Goal: Transaction & Acquisition: Subscribe to service/newsletter

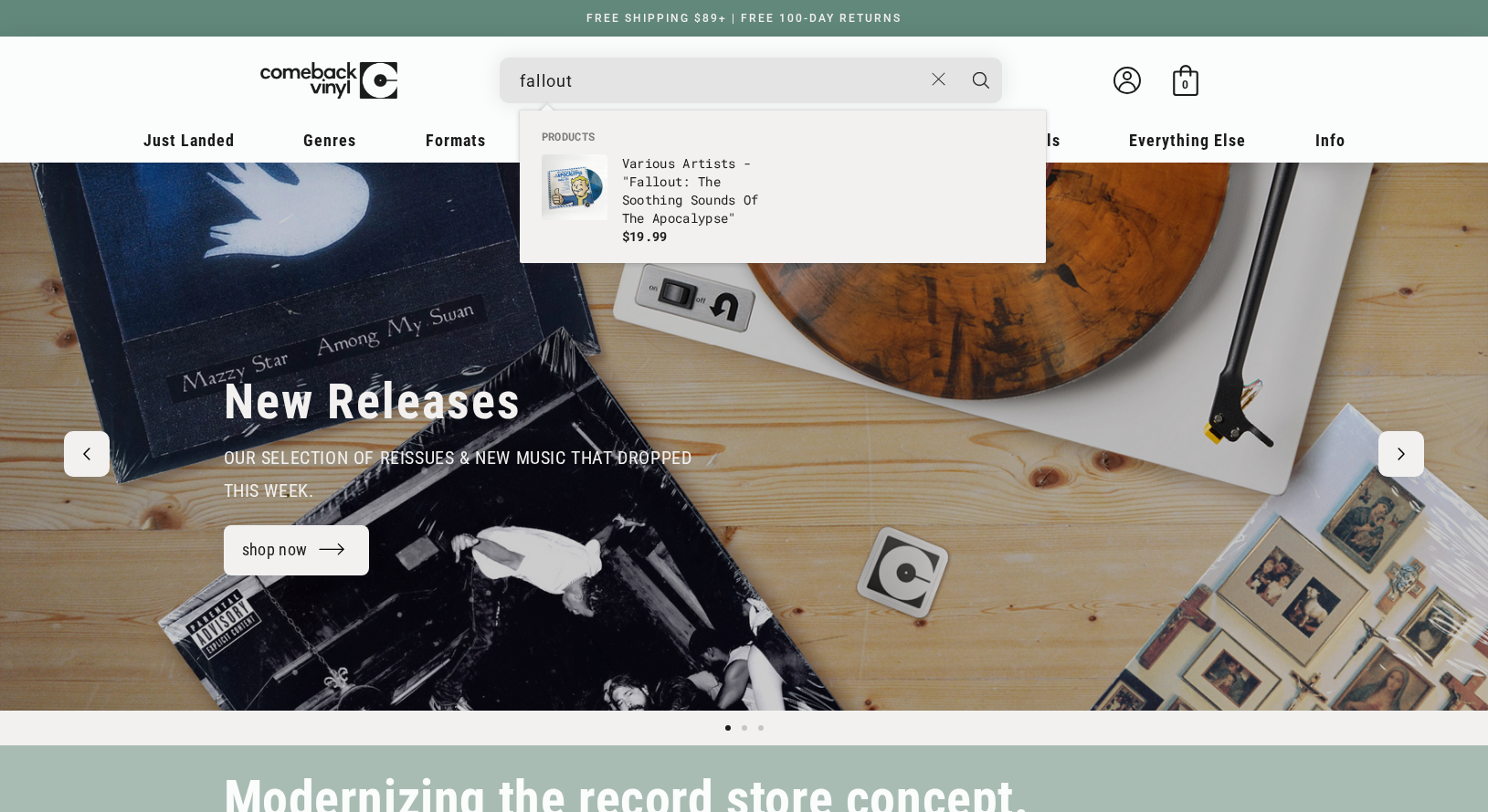
type input "fallout"
click at [958, 58] on button "Search" at bounding box center [981, 81] width 46 height 46
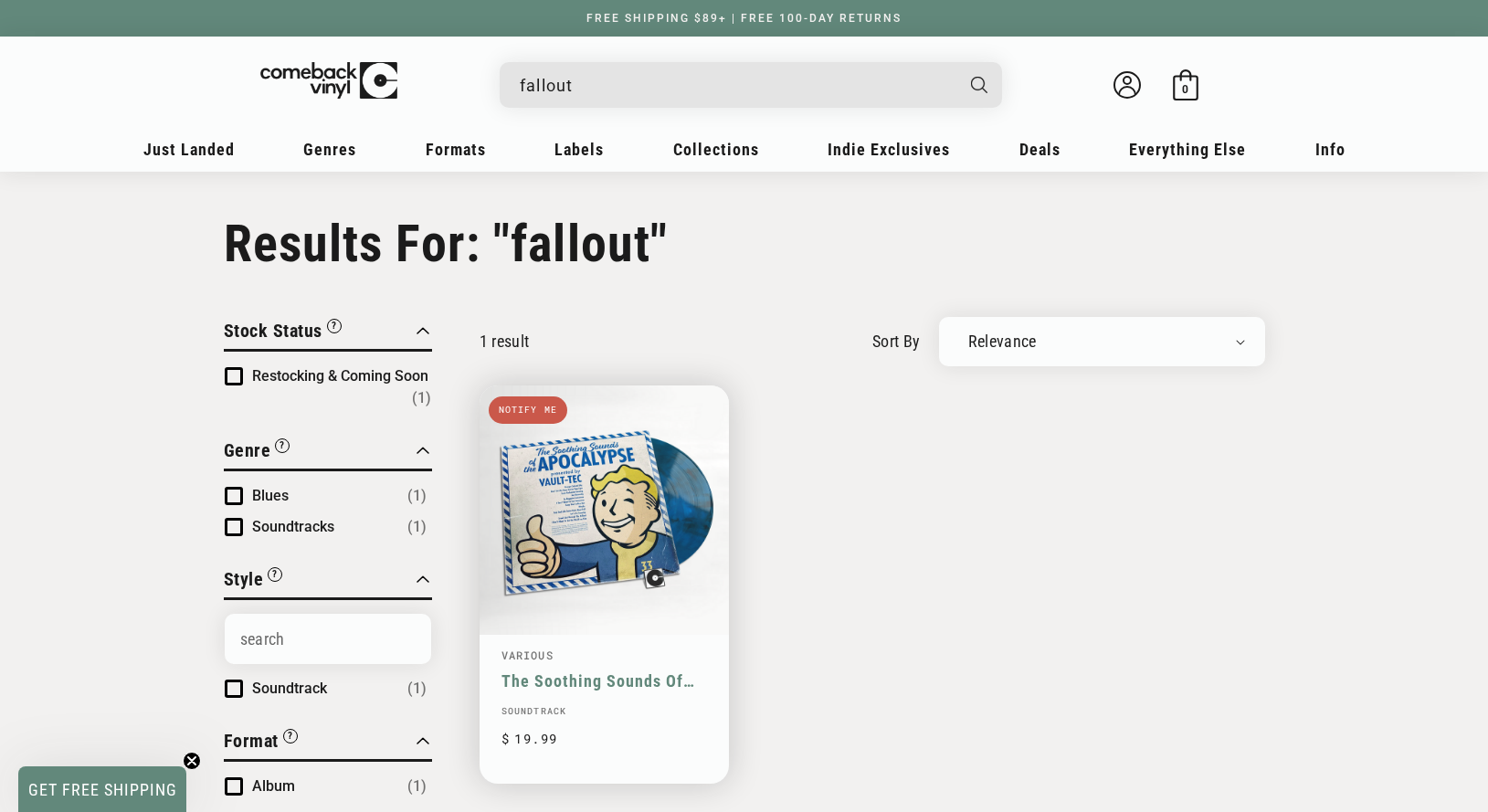
click at [539, 672] on link "The Soothing Sounds Of The Apocalypse (Presented By Vault-Tec)" at bounding box center [604, 681] width 206 height 19
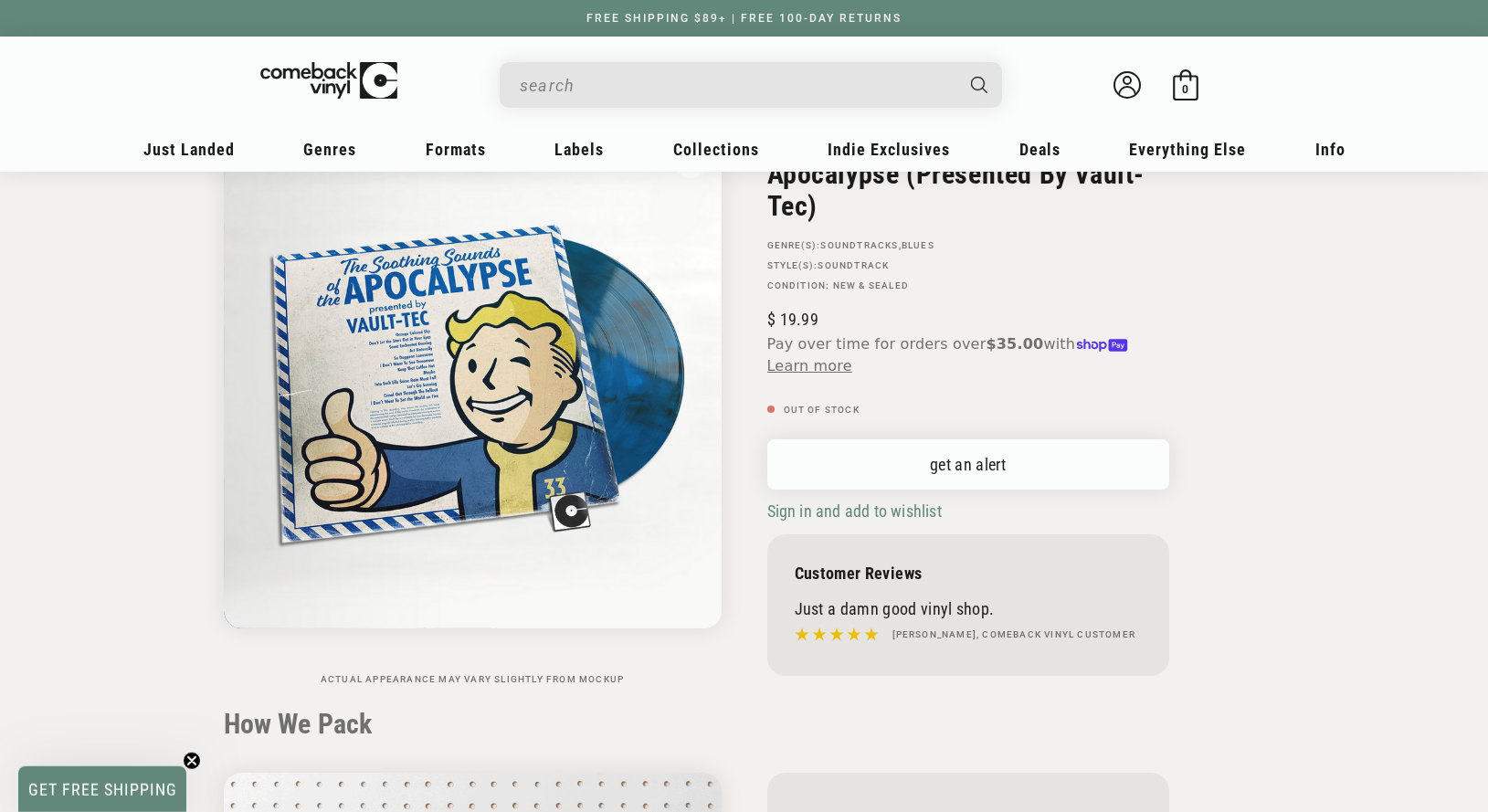
scroll to position [186, 0]
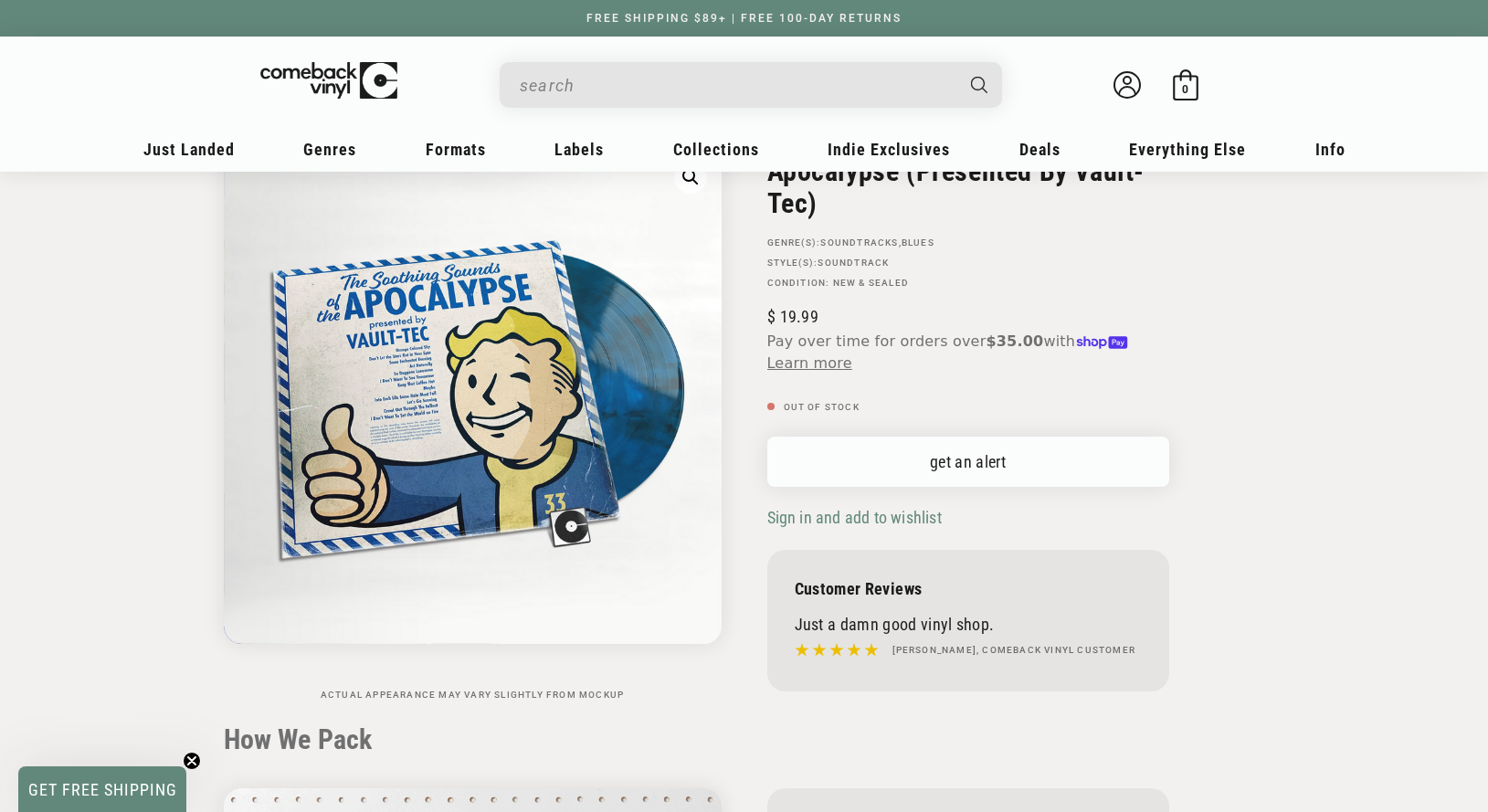
click at [925, 465] on link "get an alert" at bounding box center [968, 462] width 402 height 50
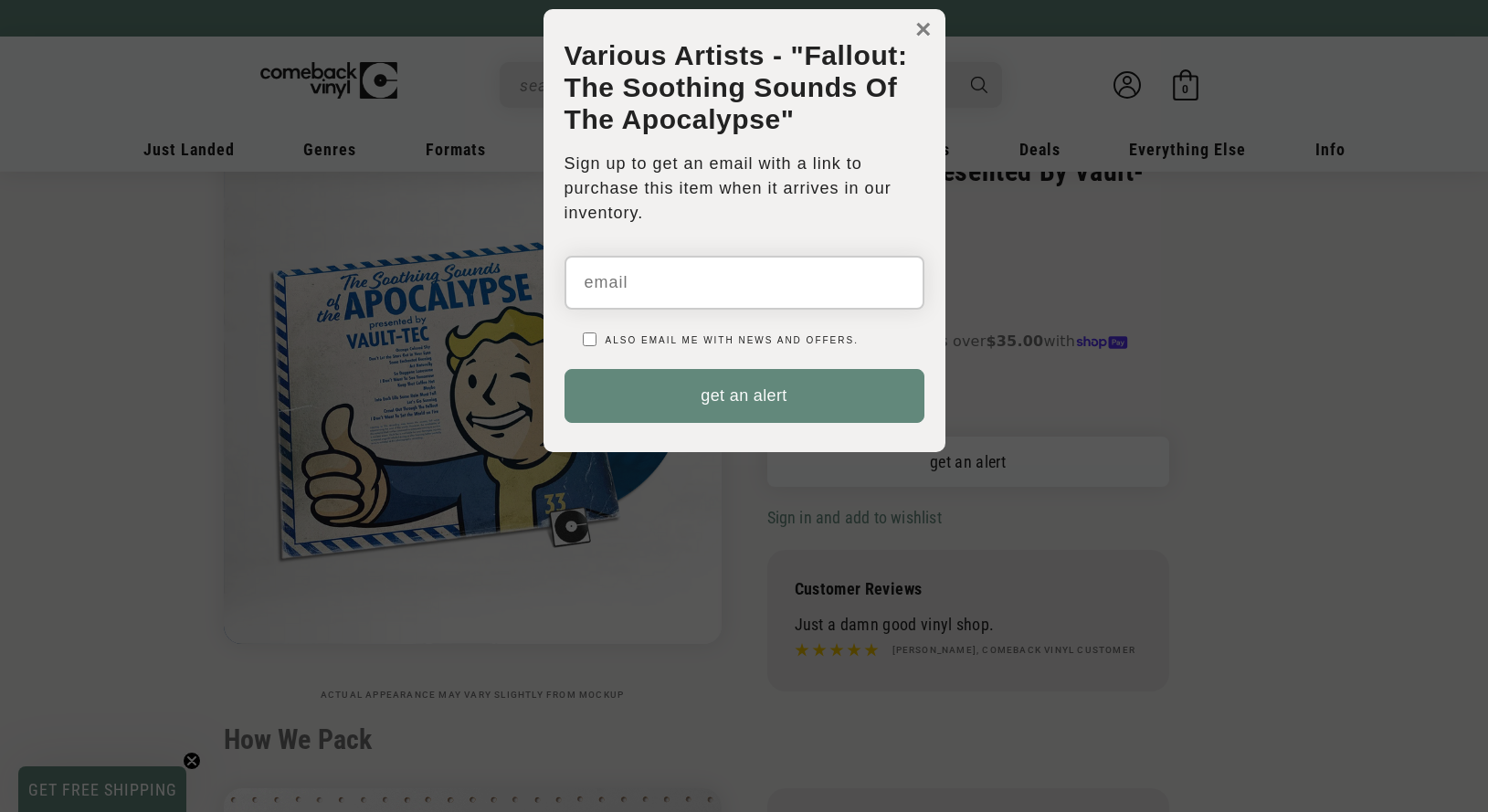
scroll to position [0, 0]
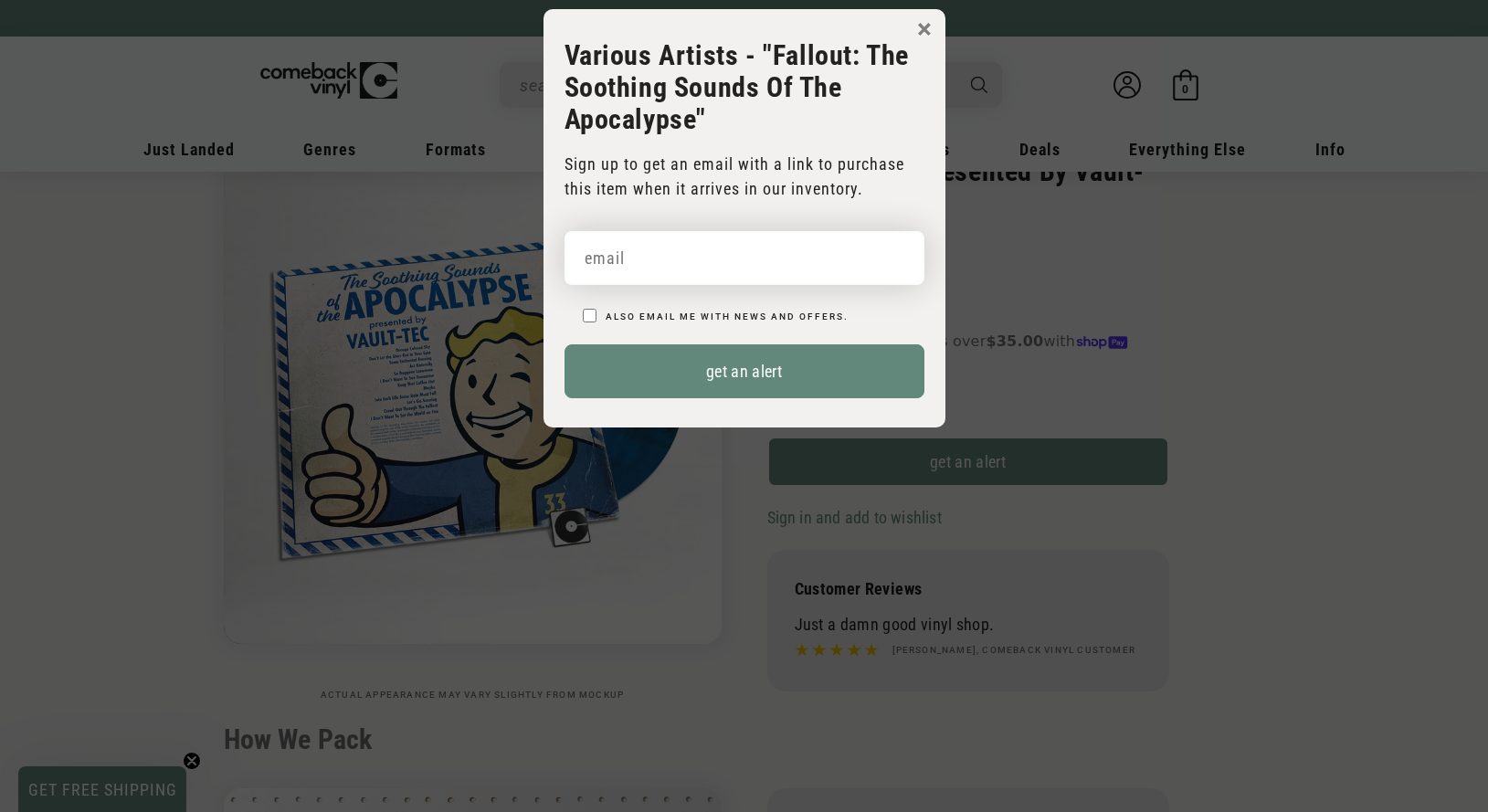
click at [701, 254] on input "email" at bounding box center [744, 258] width 360 height 54
type input "cpp3993@gmail.com"
click at [564, 344] on button "get an alert" at bounding box center [744, 371] width 360 height 54
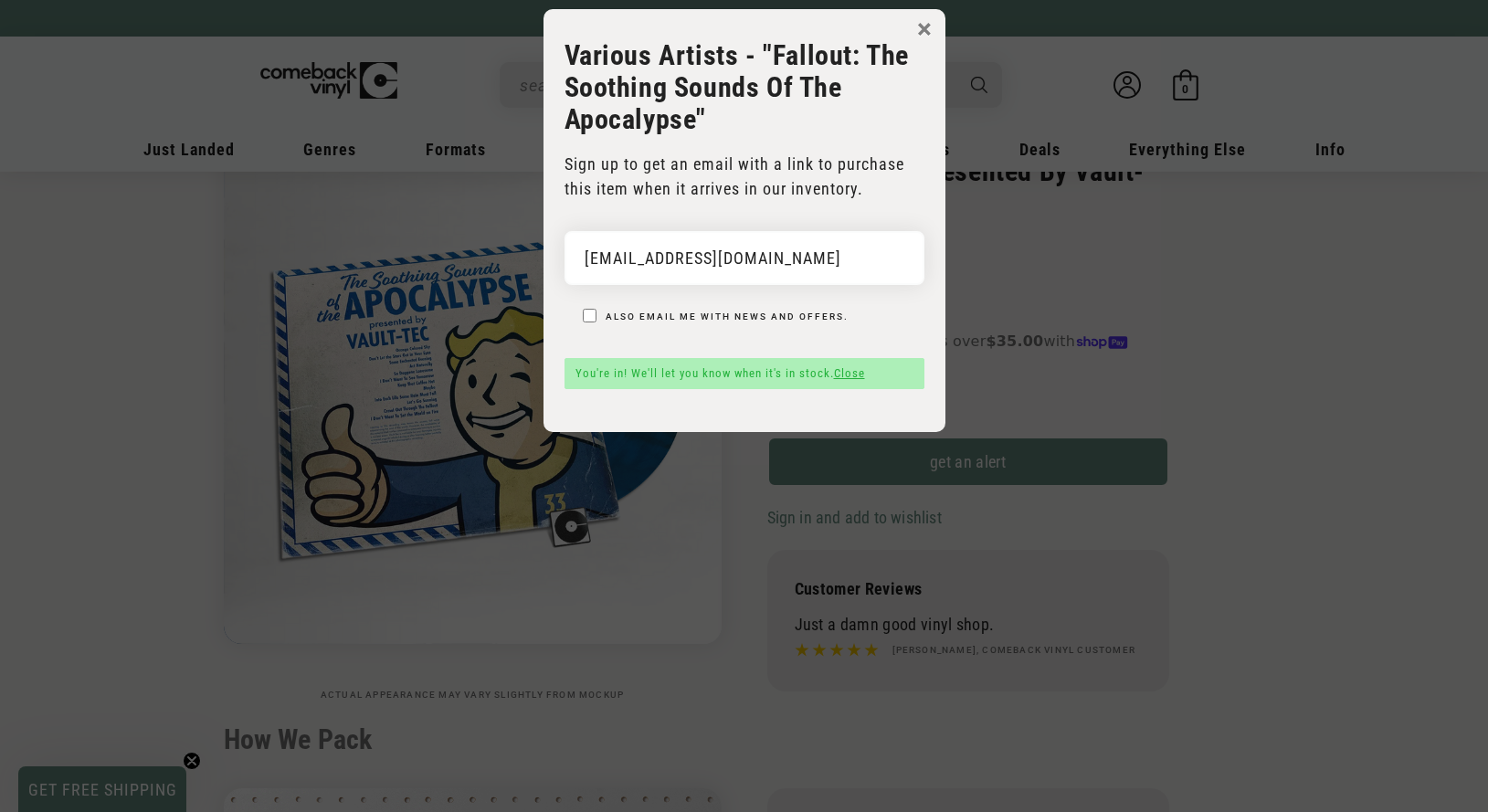
click at [924, 30] on button "×" at bounding box center [924, 30] width 15 height 28
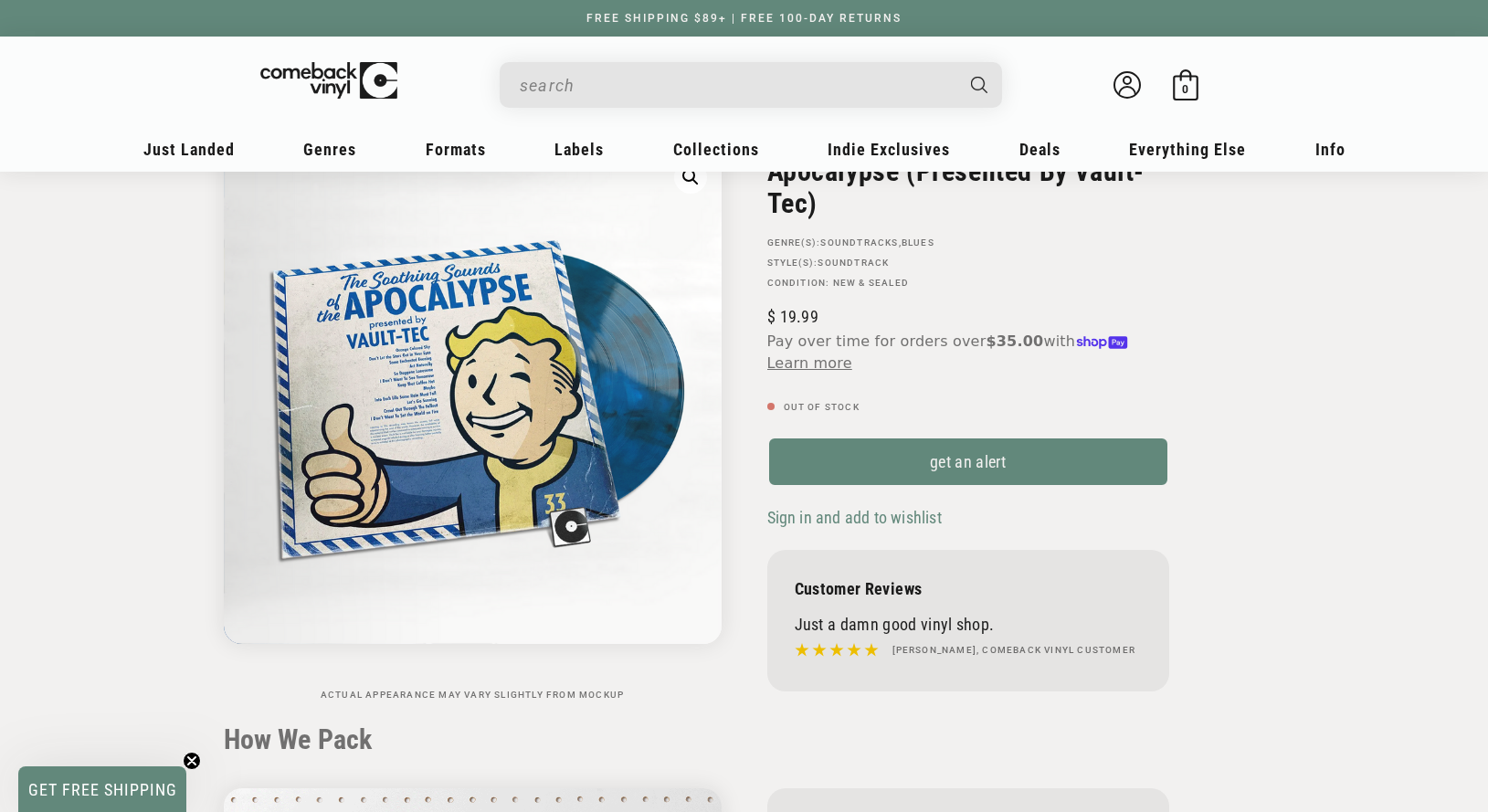
click at [678, 100] on input "When autocomplete results are available use up and down arrows to review and en…" at bounding box center [736, 86] width 433 height 38
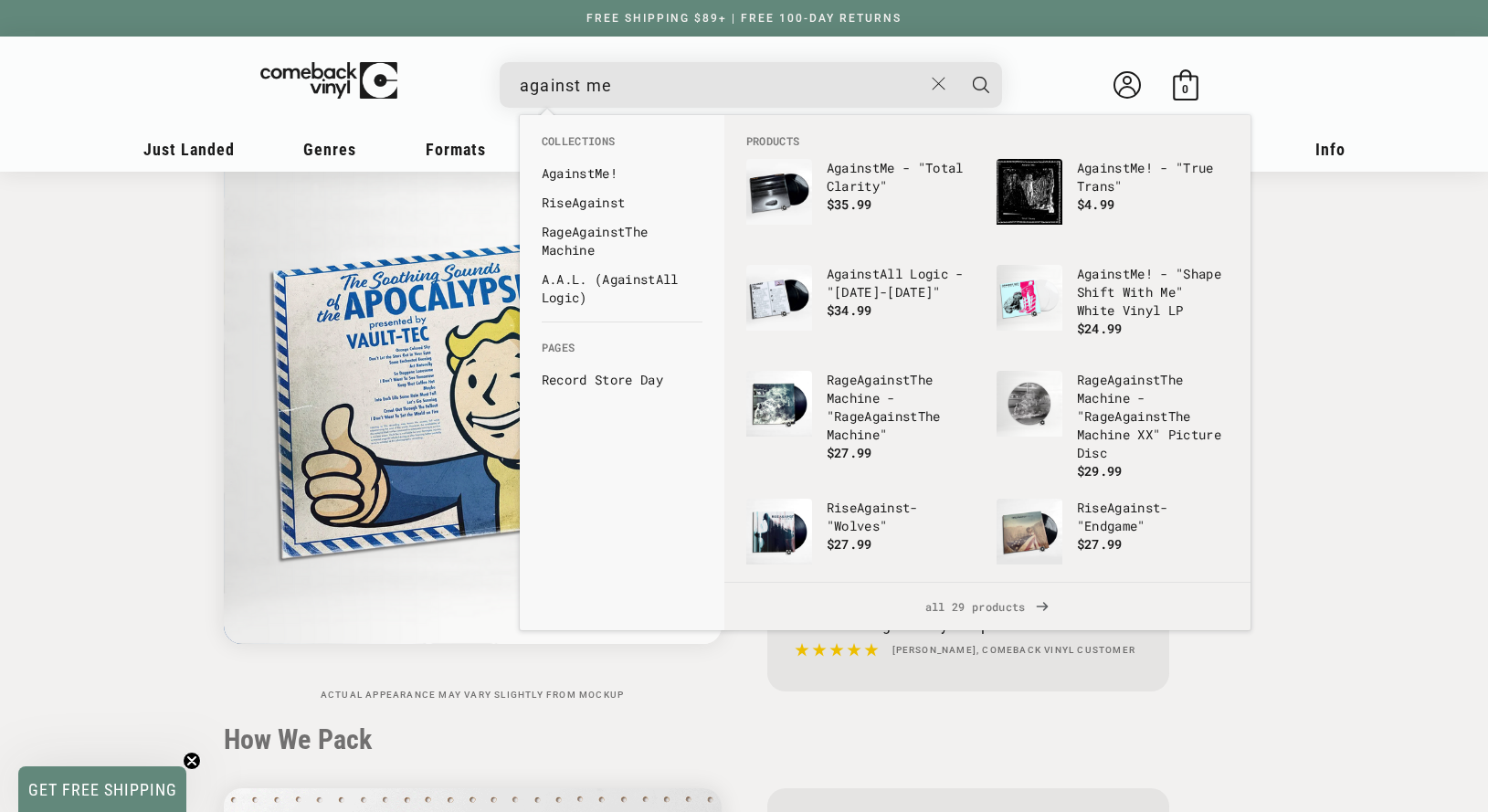
type input "against me"
click at [958, 62] on button "Search" at bounding box center [981, 85] width 46 height 46
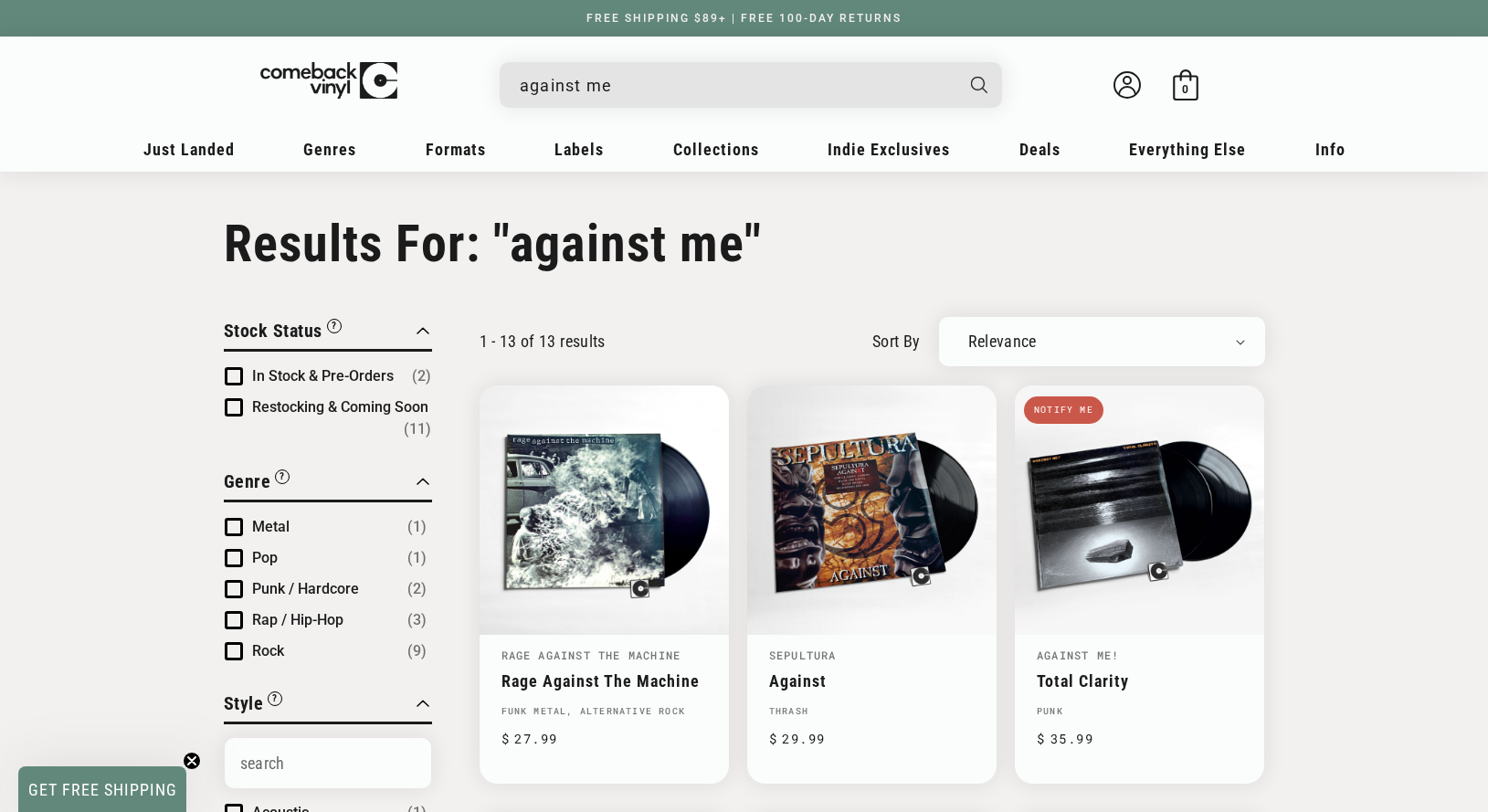
click at [676, 95] on input "against me" at bounding box center [736, 86] width 433 height 38
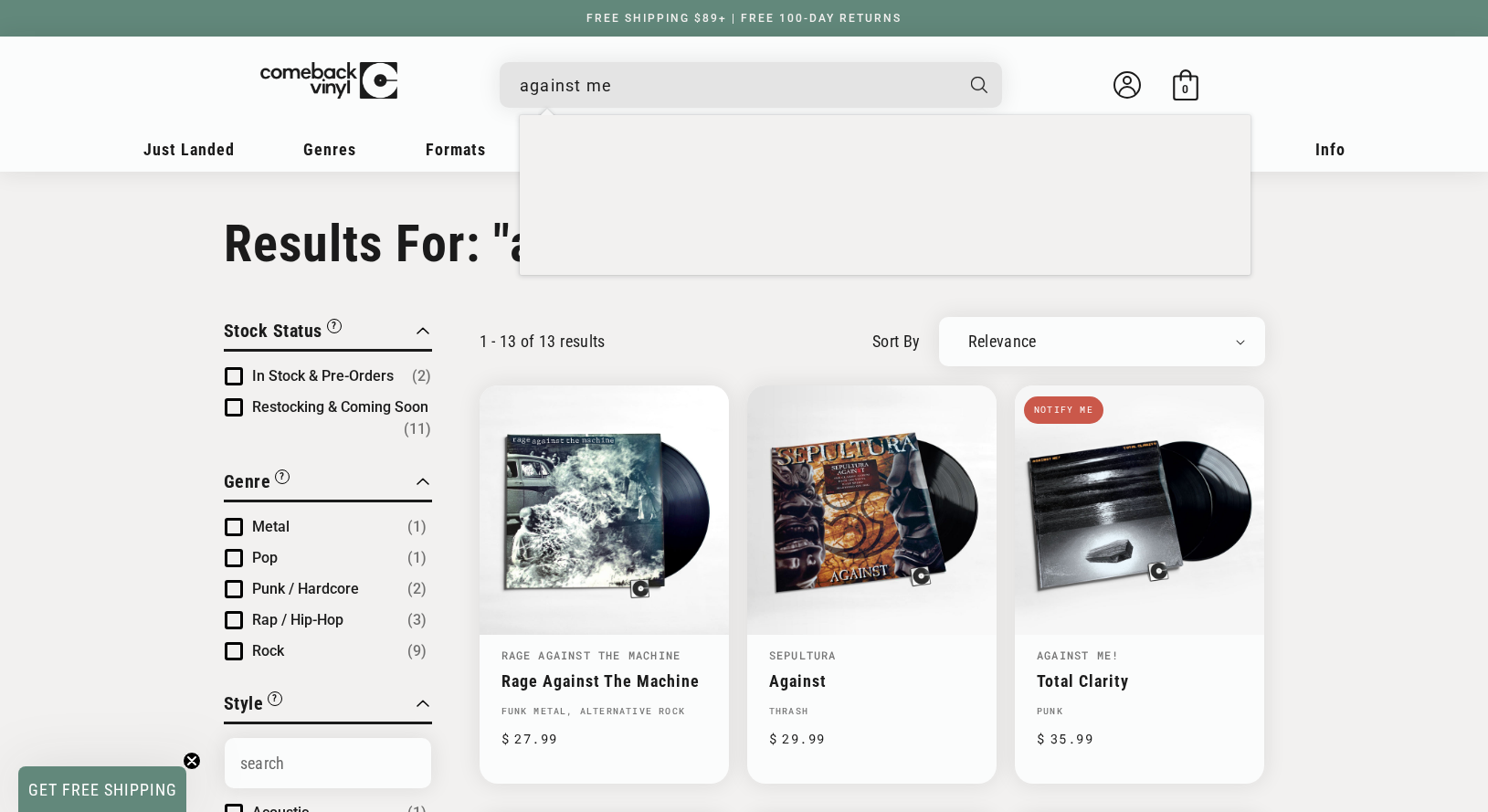
click at [676, 95] on input "against me" at bounding box center [736, 86] width 433 height 38
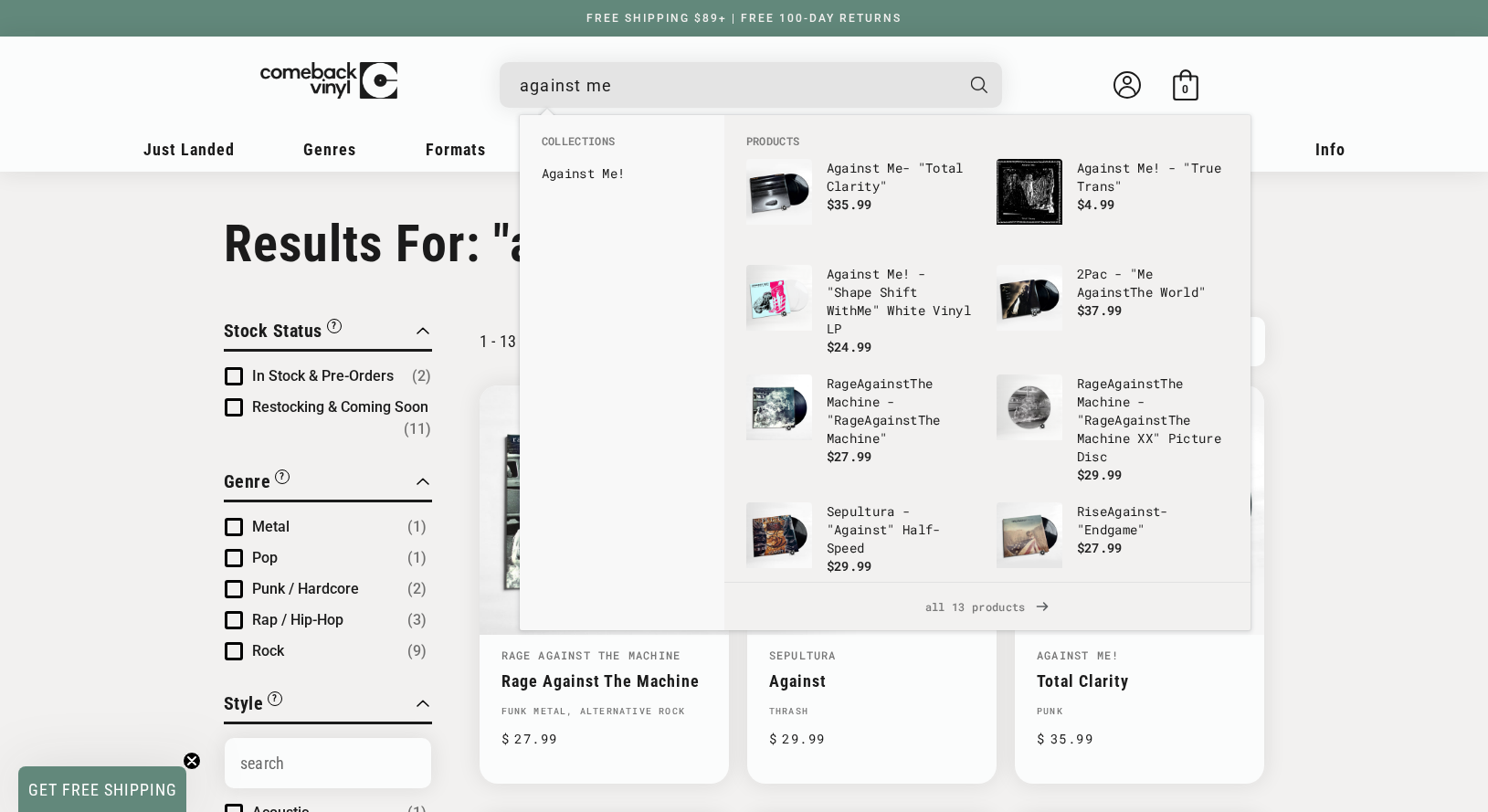
click at [676, 95] on input "against me" at bounding box center [736, 86] width 433 height 38
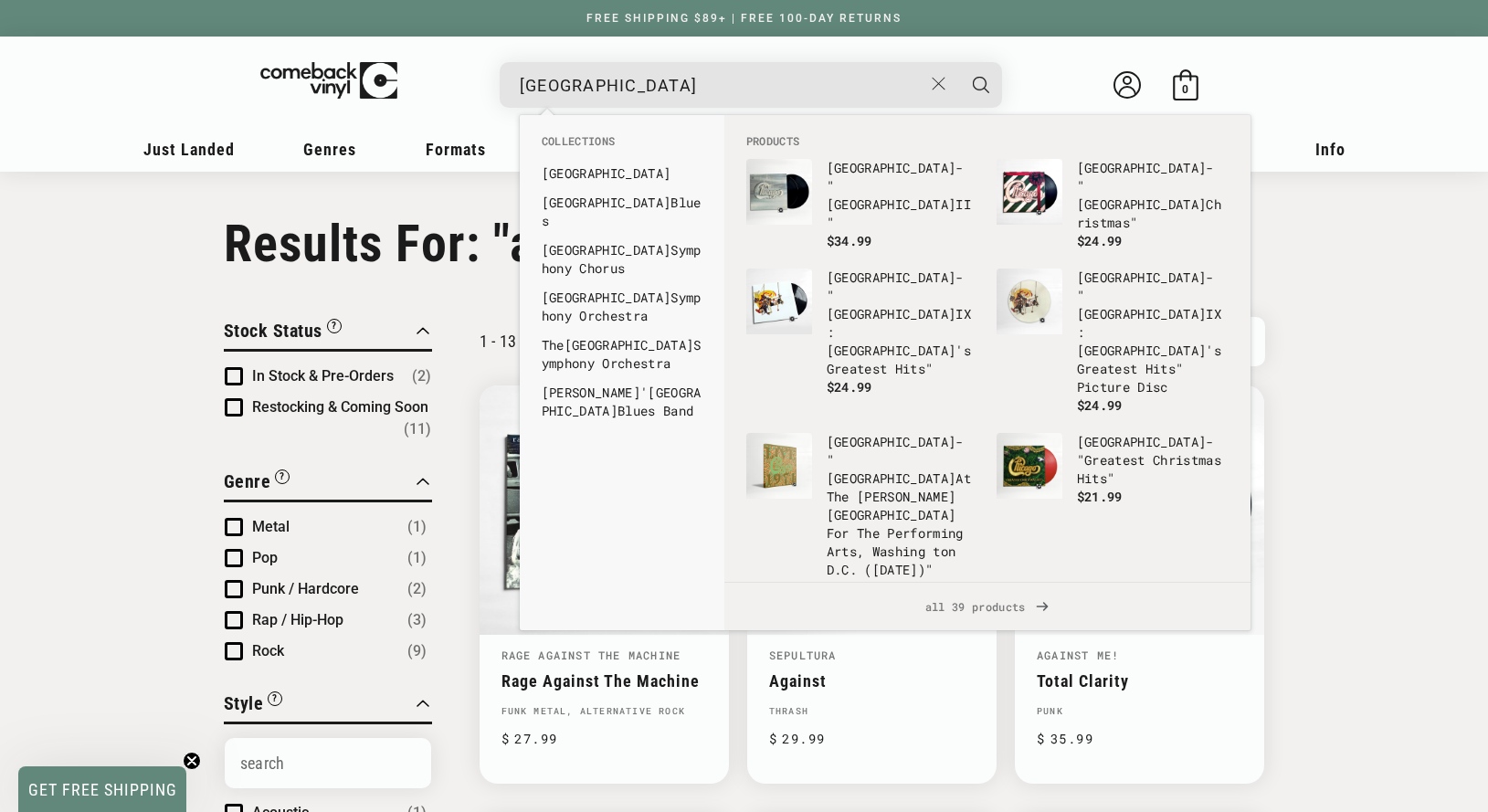
type input "[GEOGRAPHIC_DATA]"
click at [958, 62] on button "Search" at bounding box center [981, 85] width 46 height 46
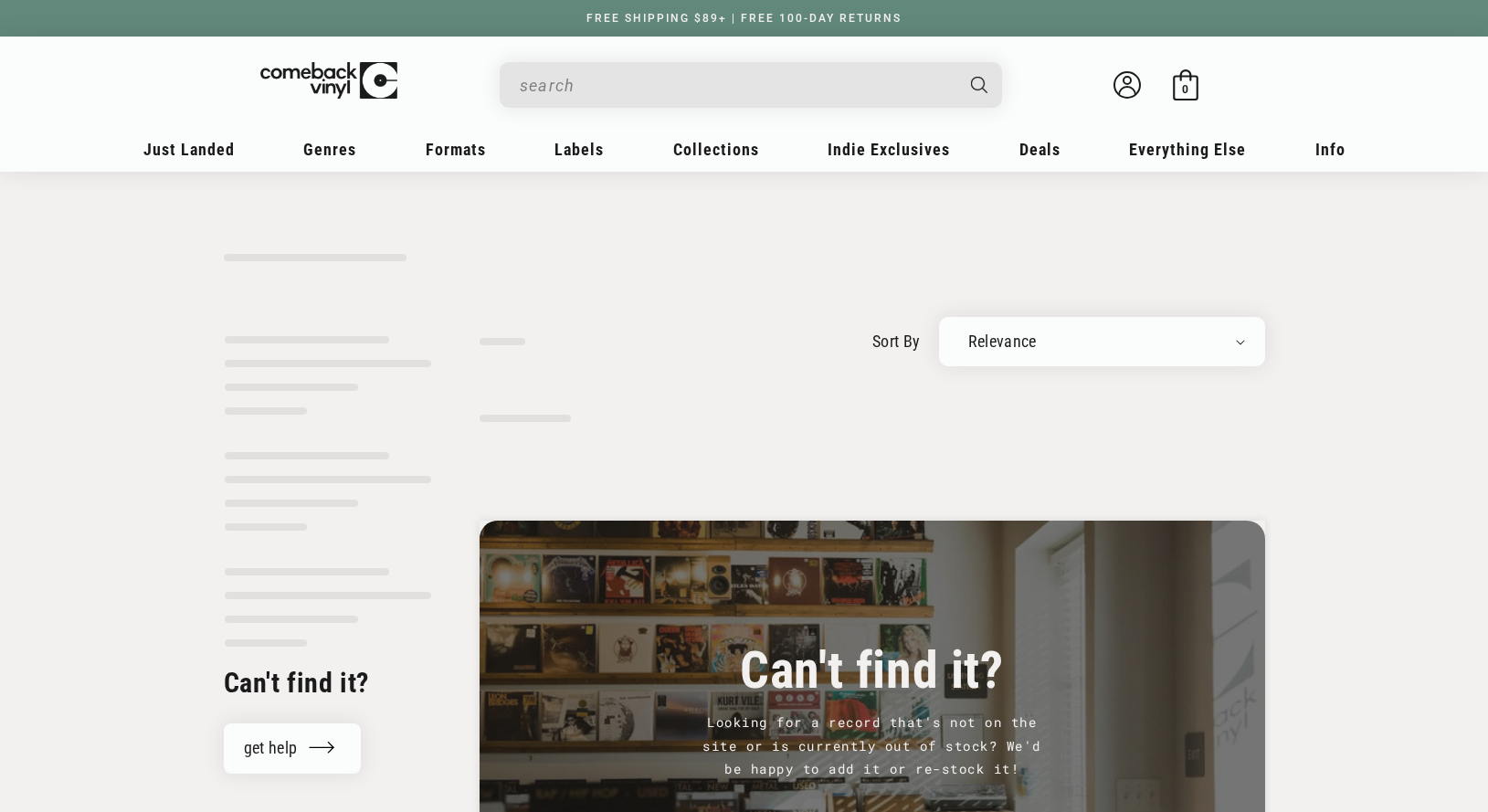
type input "[GEOGRAPHIC_DATA]"
click at [939, 252] on h1 at bounding box center [744, 244] width 1041 height 61
click at [988, 80] on button "Search" at bounding box center [979, 85] width 50 height 46
click at [1344, 367] on div "sort by Relevance Newly Added Popularity Artist (A-Z) Price (High To Low) Price…" at bounding box center [744, 595] width 1488 height 763
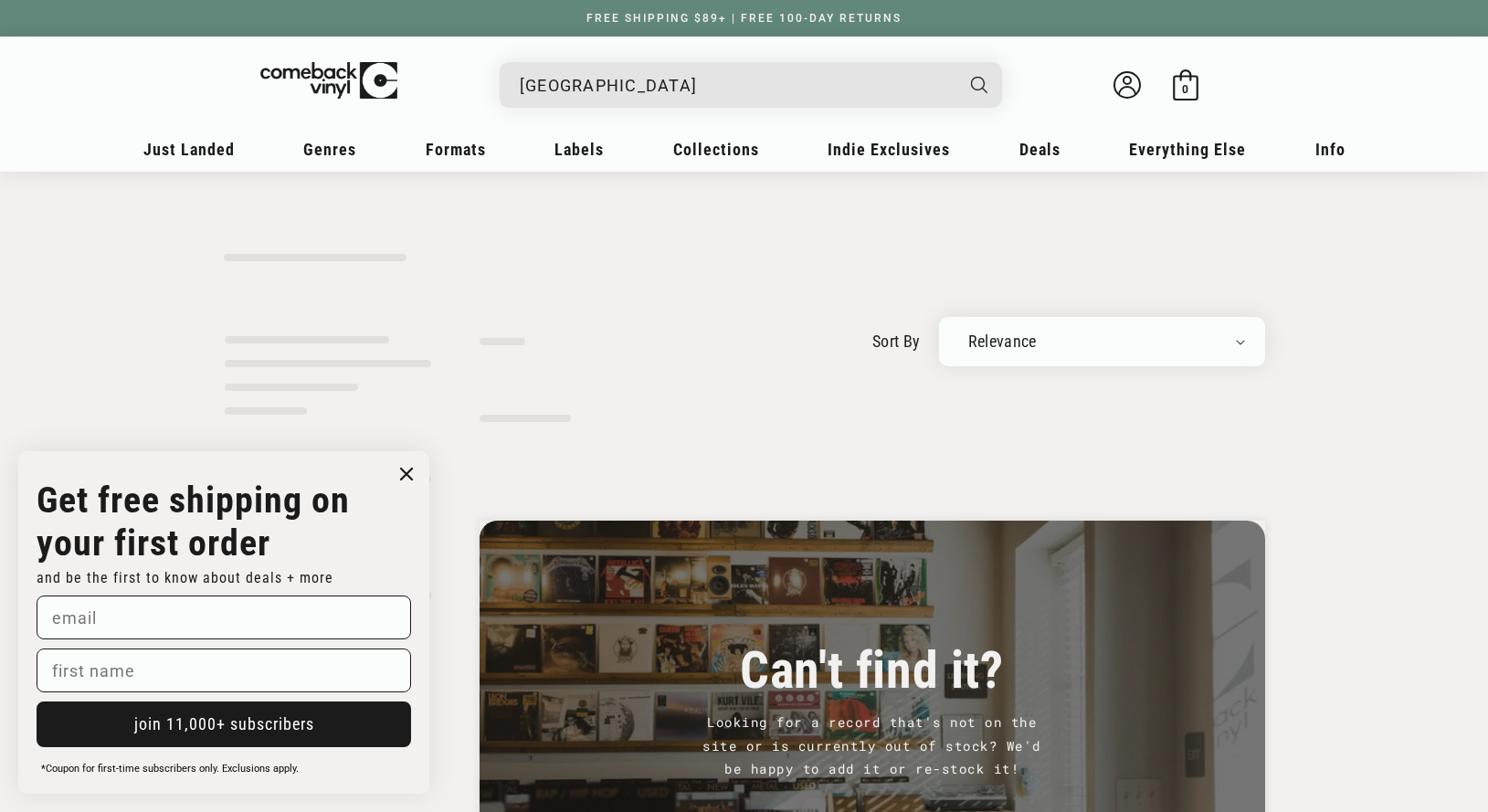
click at [399, 473] on circle "Close dialog" at bounding box center [407, 474] width 27 height 27
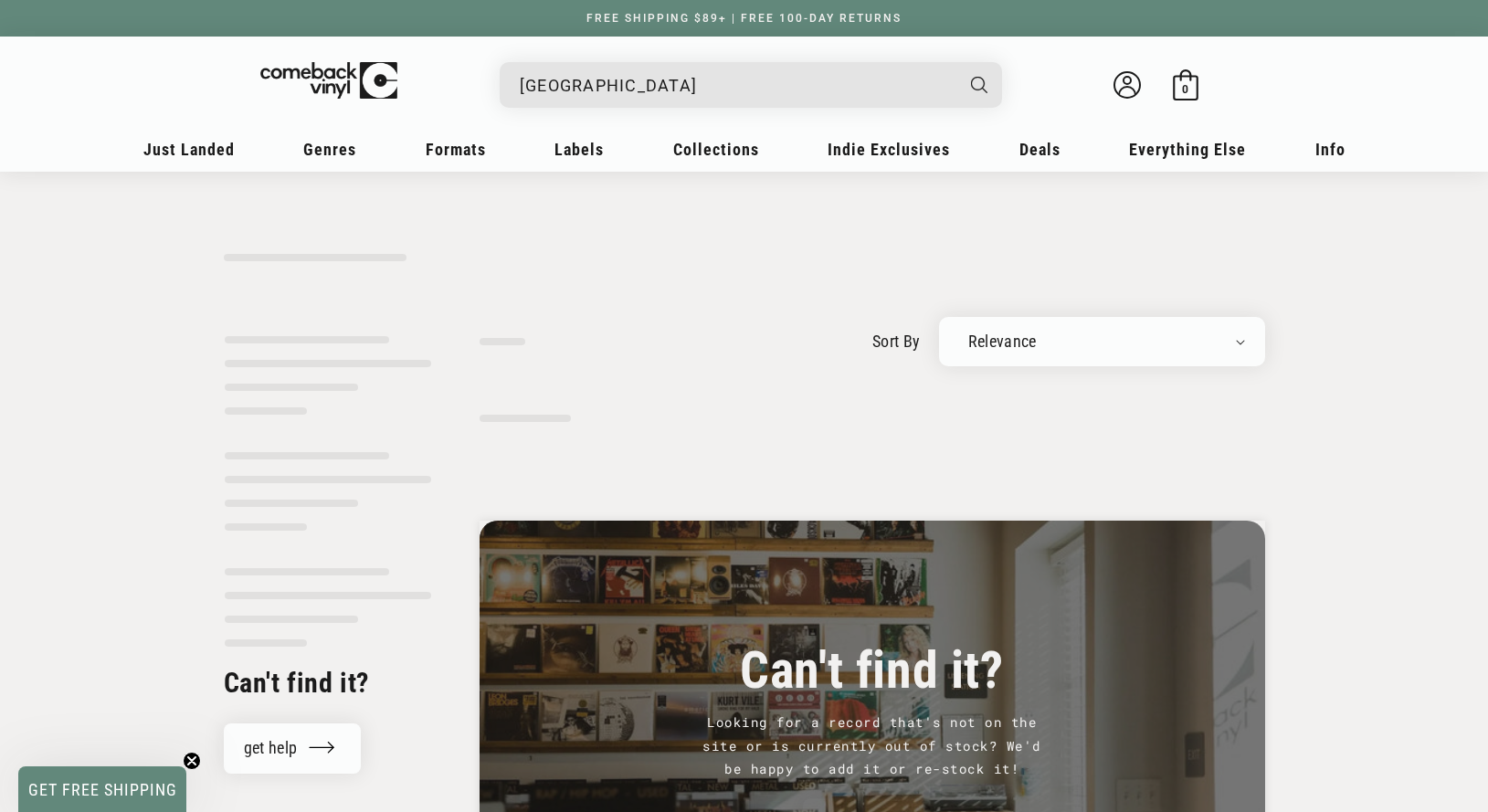
click at [791, 445] on div "Can't find it? Looking for a record that's not on the site or is currently out …" at bounding box center [848, 675] width 833 height 607
click at [634, 96] on input "[GEOGRAPHIC_DATA]" at bounding box center [736, 86] width 433 height 38
click at [714, 91] on input "[GEOGRAPHIC_DATA]" at bounding box center [736, 86] width 433 height 38
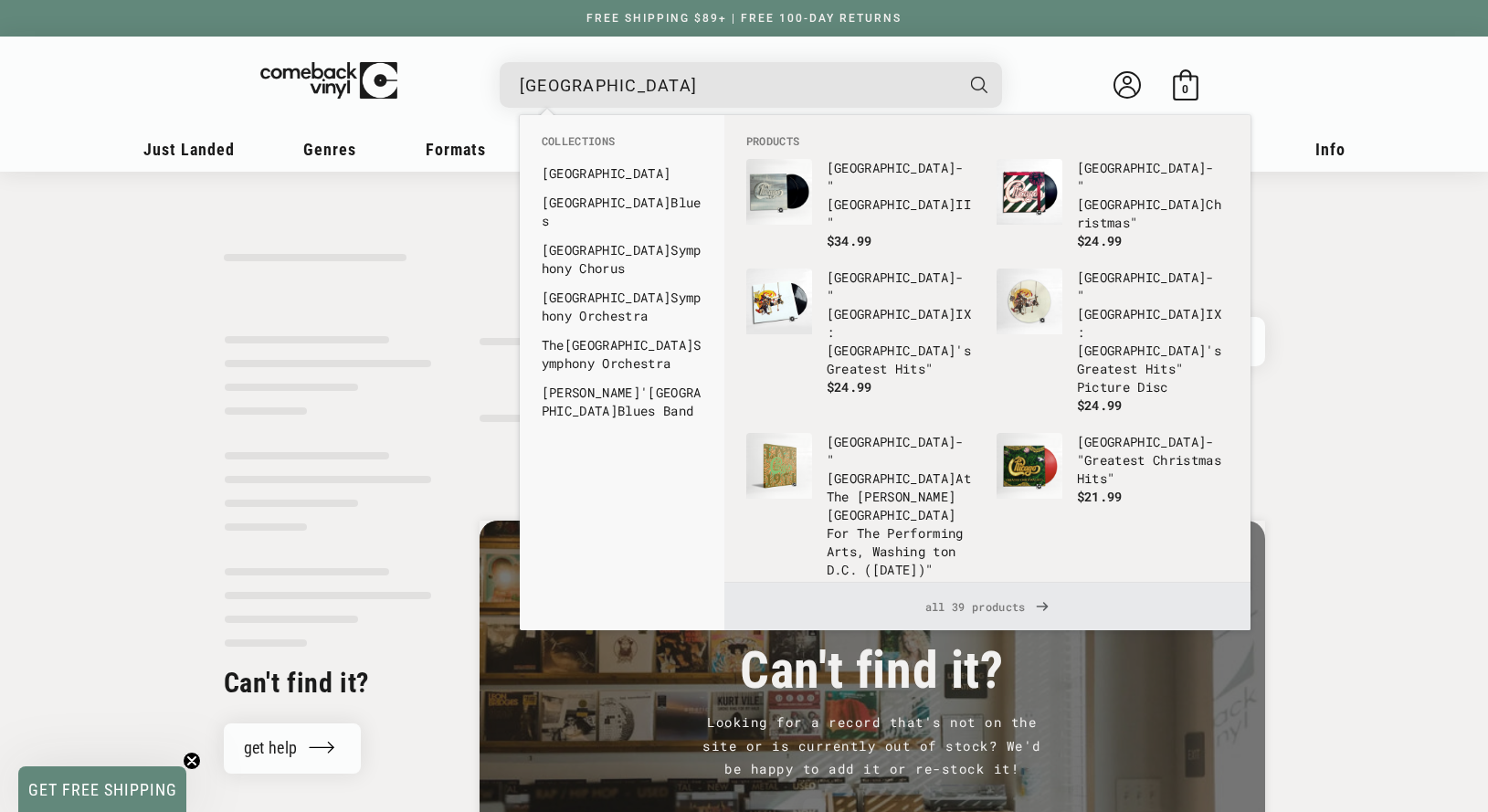
click at [981, 614] on span "all 39 products" at bounding box center [987, 607] width 497 height 48
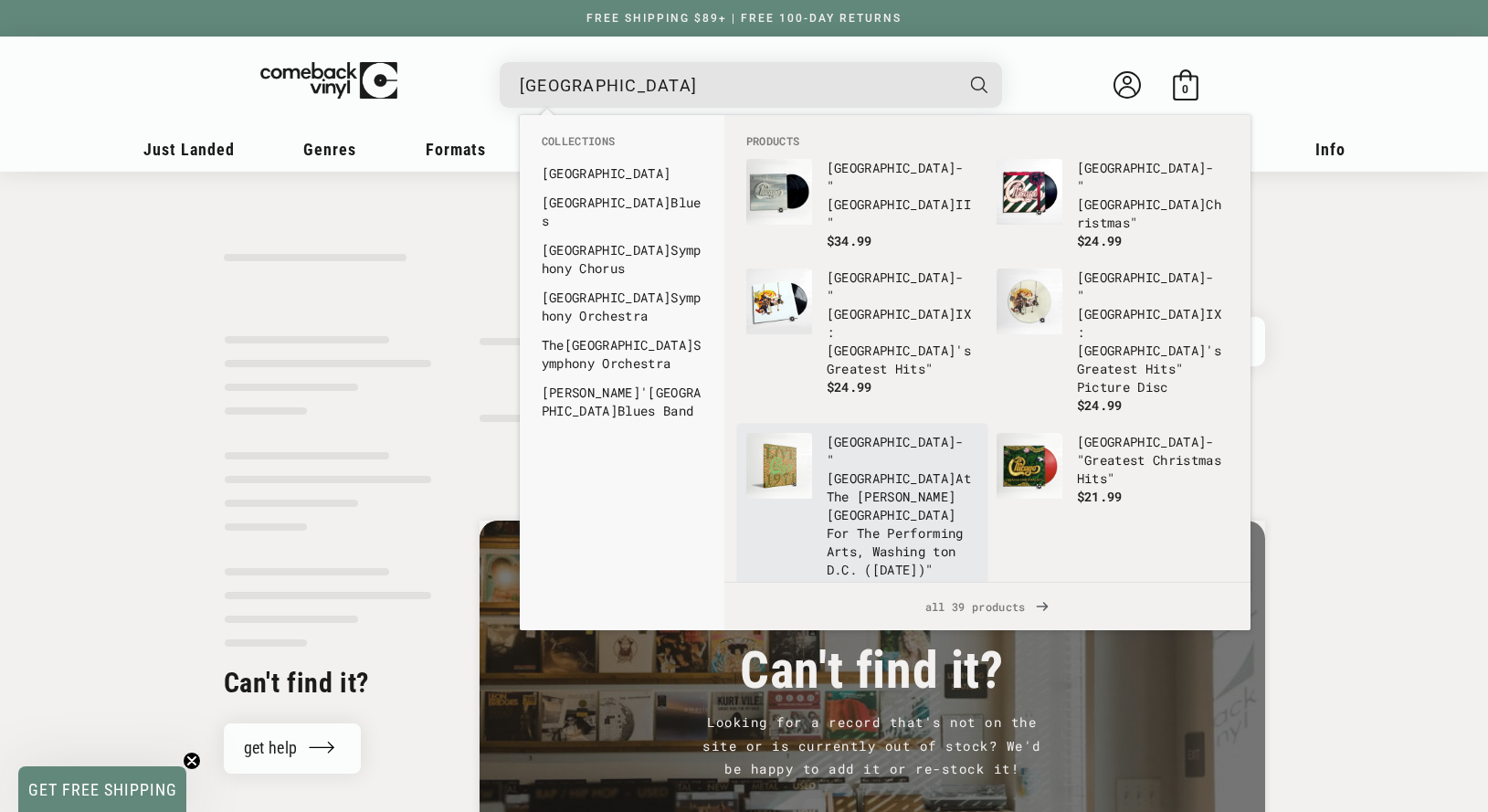
click at [865, 433] on p "Chicago - " [GEOGRAPHIC_DATA] At The [PERSON_NAME][GEOGRAPHIC_DATA] For The Per…" at bounding box center [903, 506] width 151 height 146
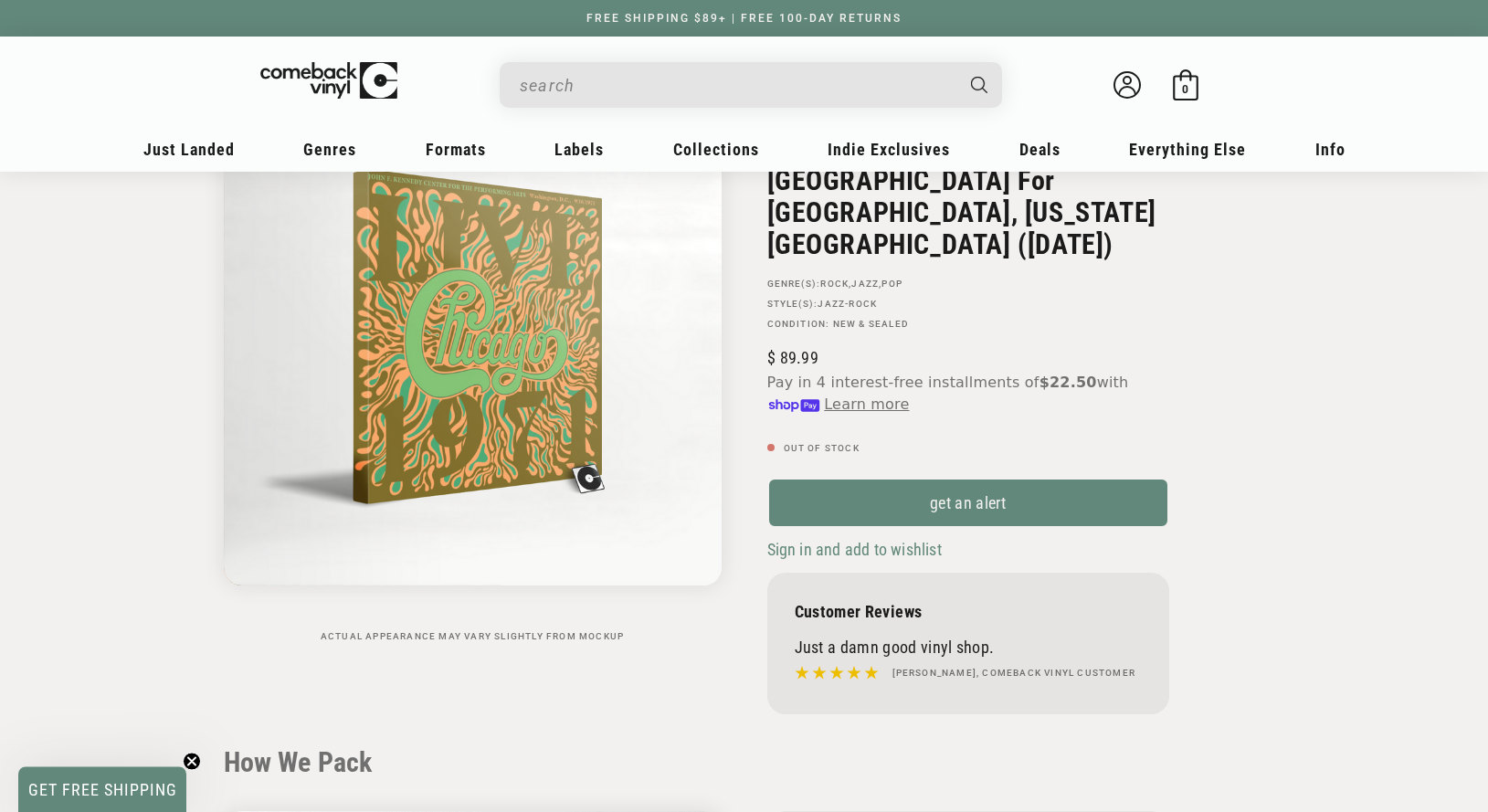
scroll to position [94, 0]
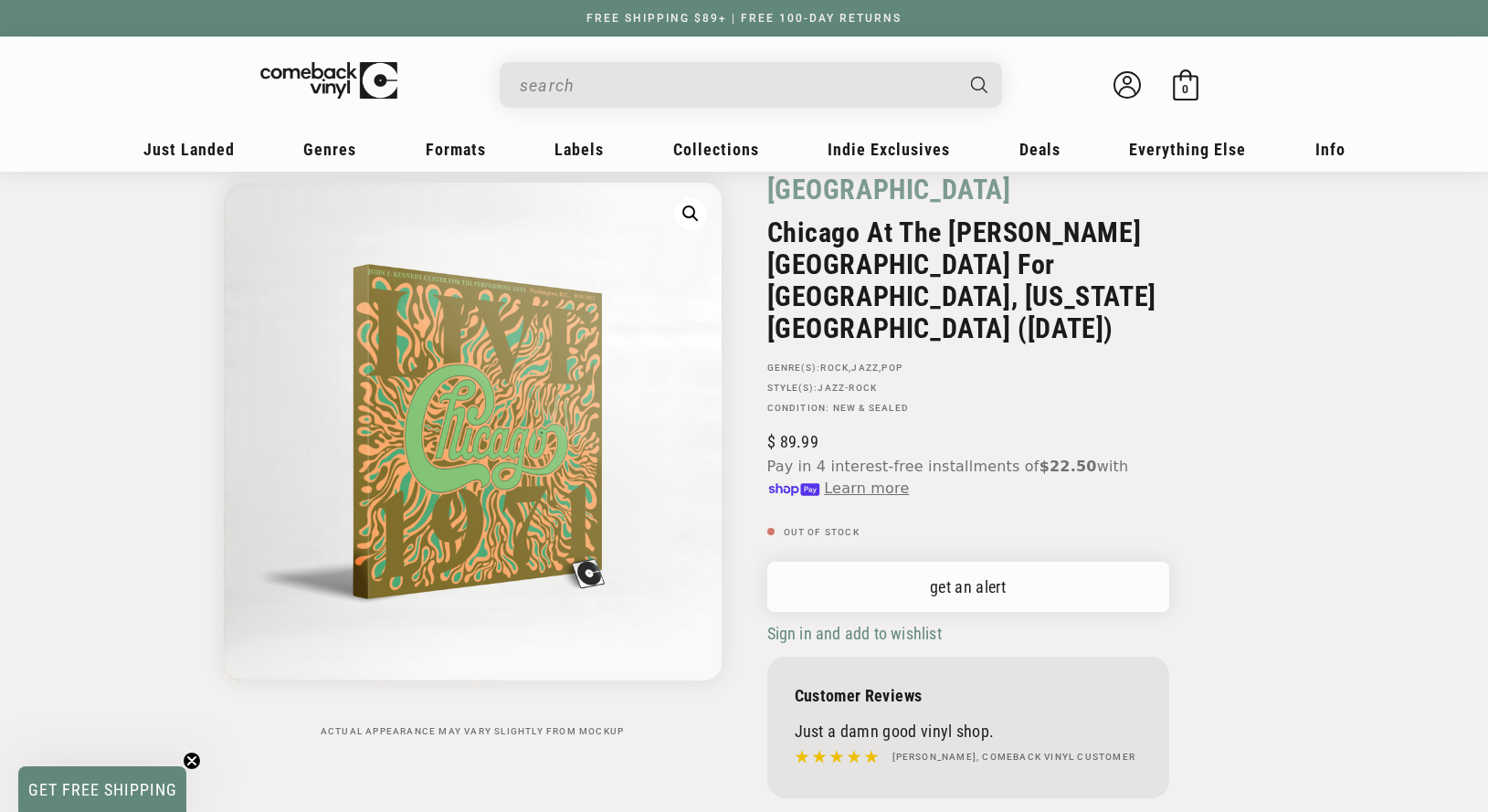
click at [973, 561] on link "get an alert" at bounding box center [968, 586] width 402 height 50
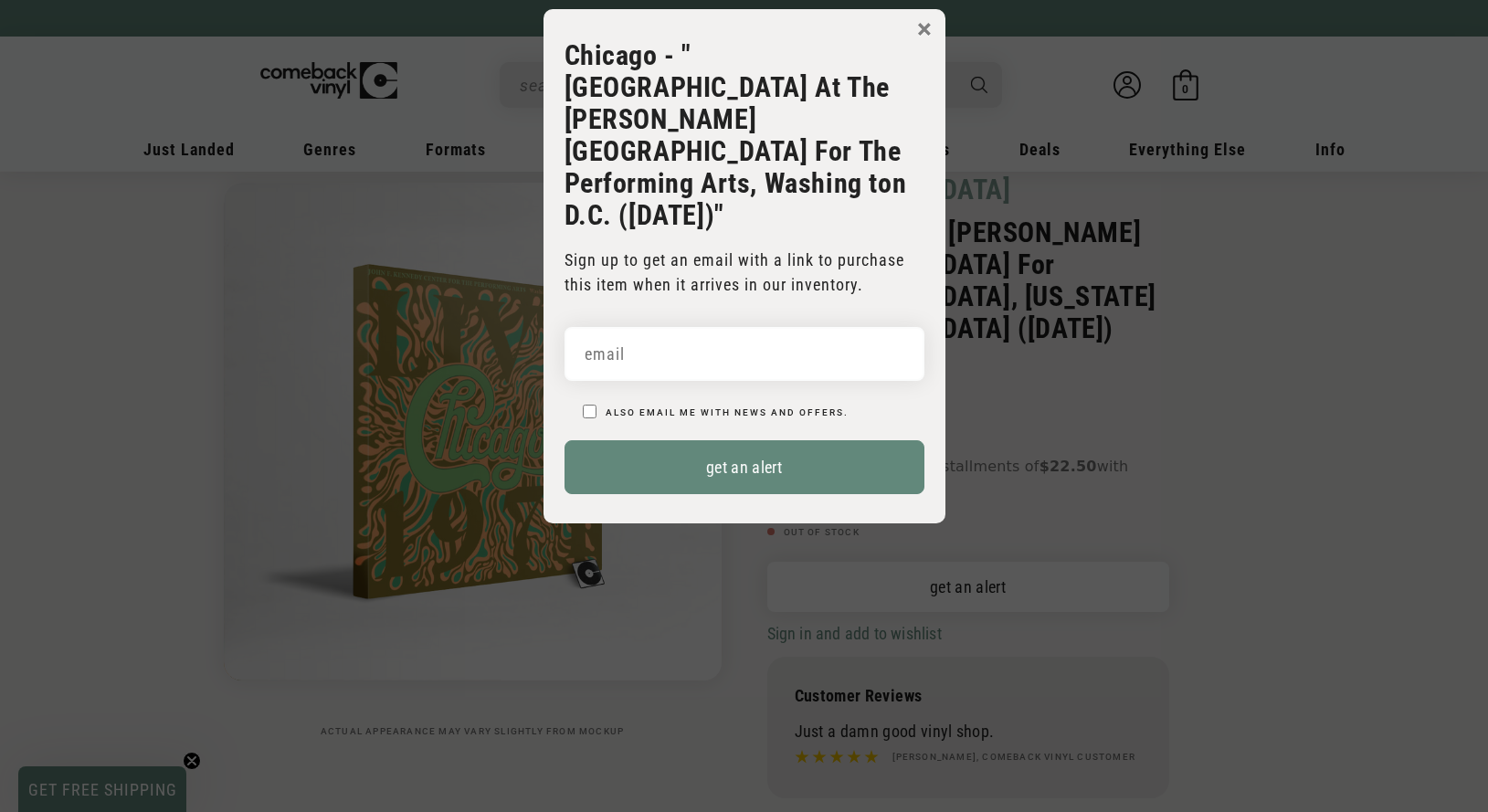
scroll to position [0, 0]
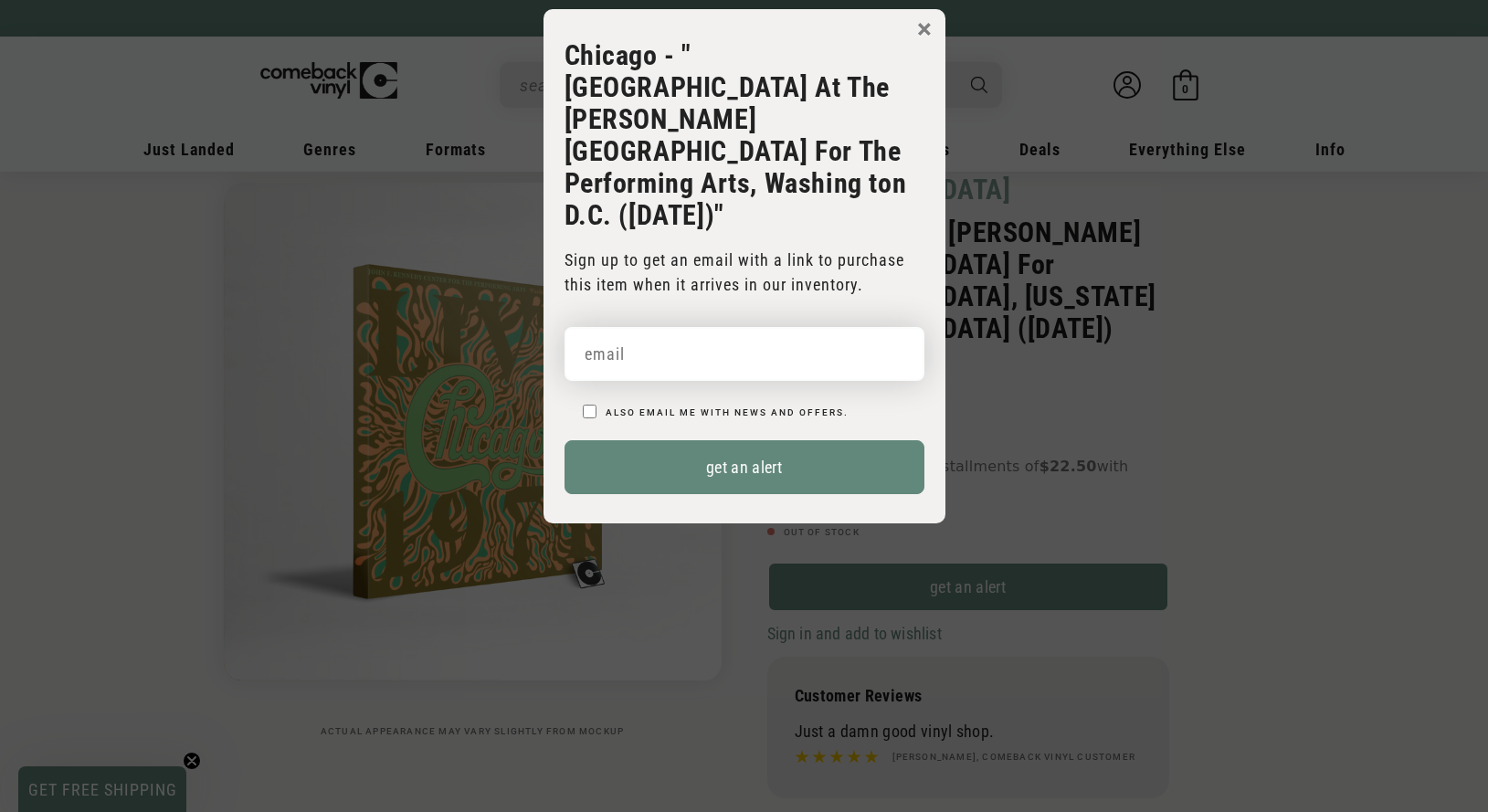
click at [719, 327] on input "email" at bounding box center [744, 354] width 360 height 54
type input "[EMAIL_ADDRESS][DOMAIN_NAME]"
click at [564, 440] on button "get an alert" at bounding box center [744, 467] width 360 height 54
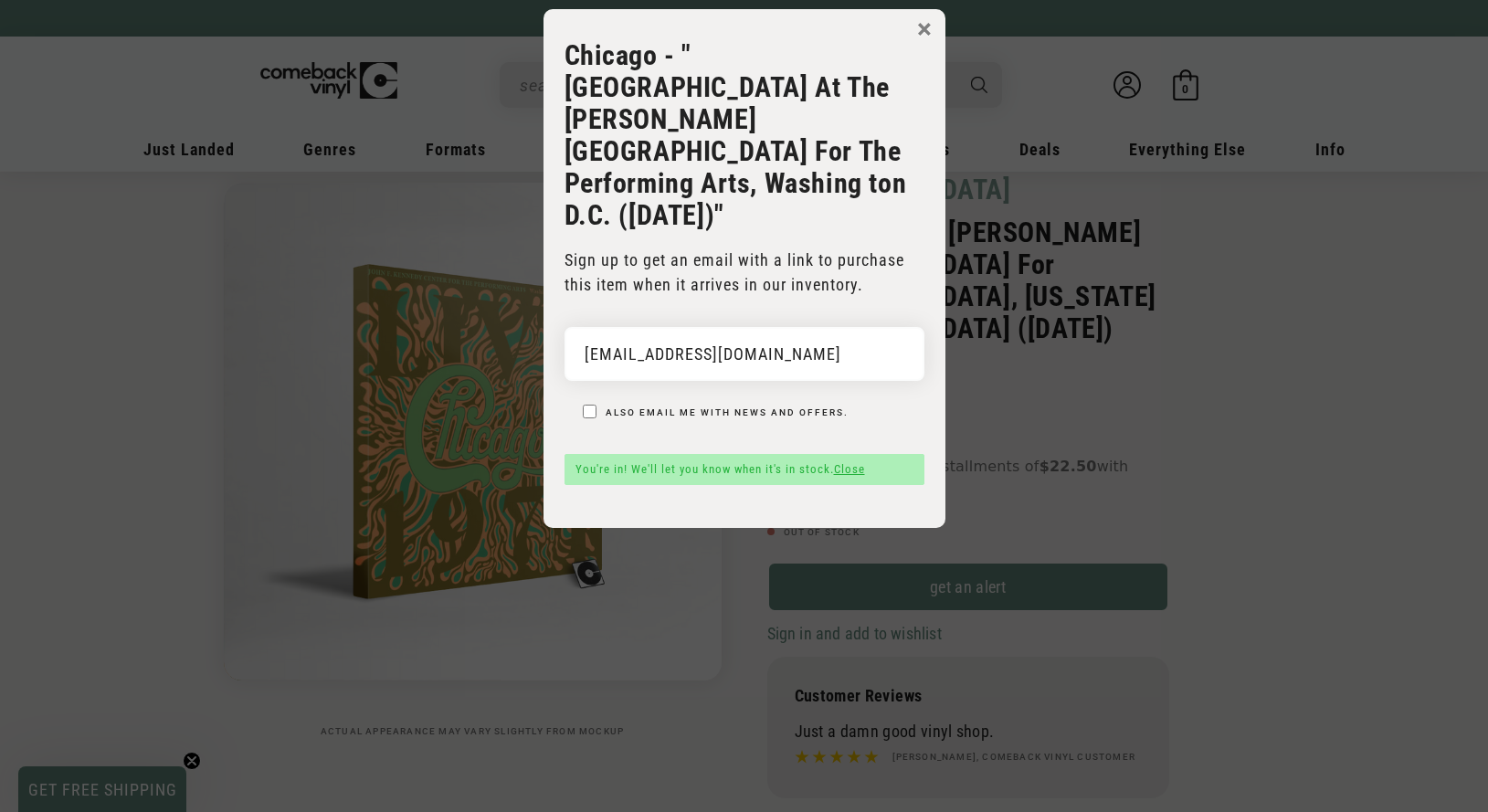
click at [1214, 397] on body "× [GEOGRAPHIC_DATA] - "[GEOGRAPHIC_DATA] At The [PERSON_NAME][GEOGRAPHIC_DATA] …" at bounding box center [744, 415] width 1488 height 812
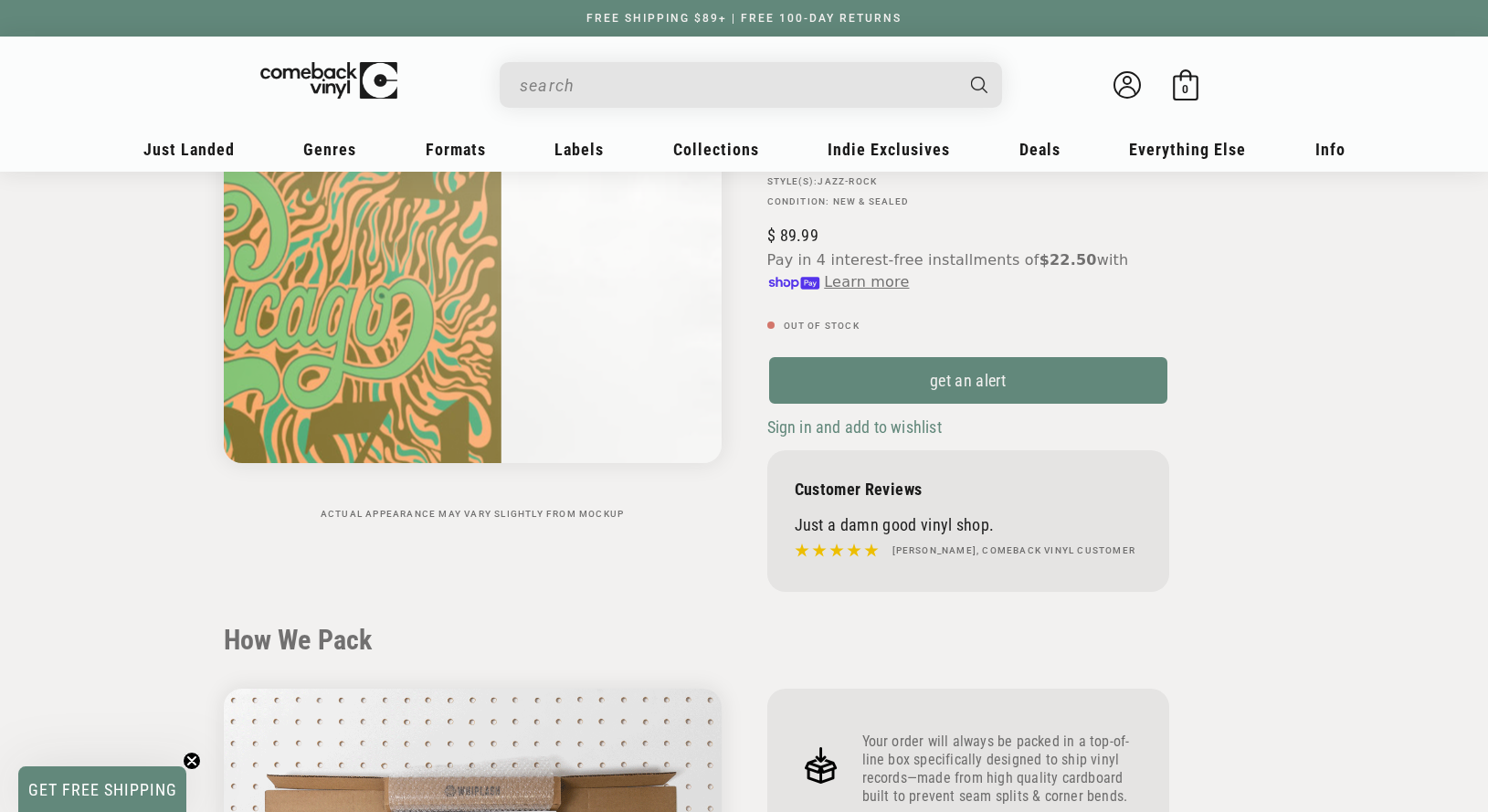
scroll to position [280, 0]
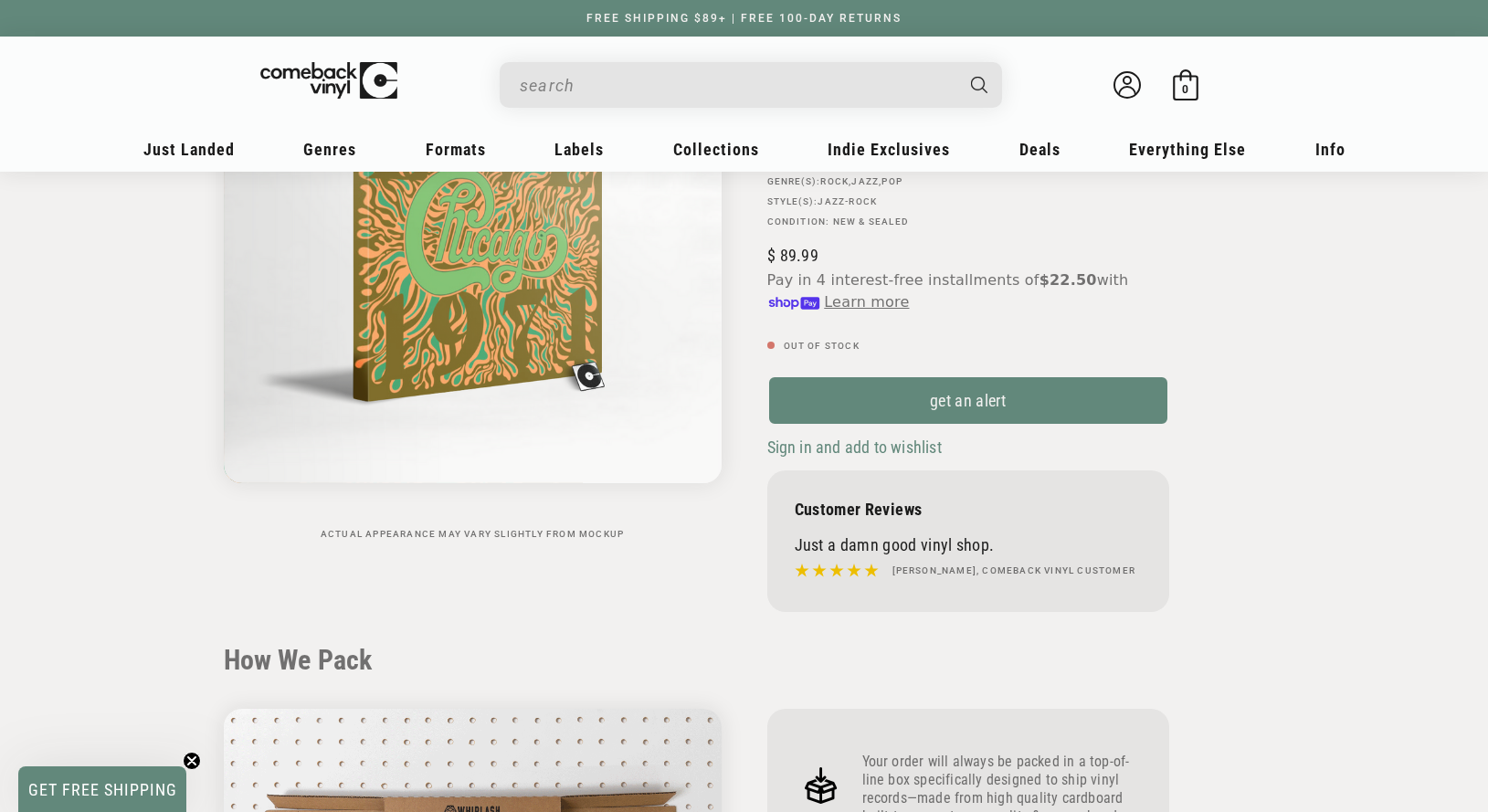
click at [599, 94] on input "When autocomplete results are available use up and down arrows to review and en…" at bounding box center [736, 86] width 433 height 38
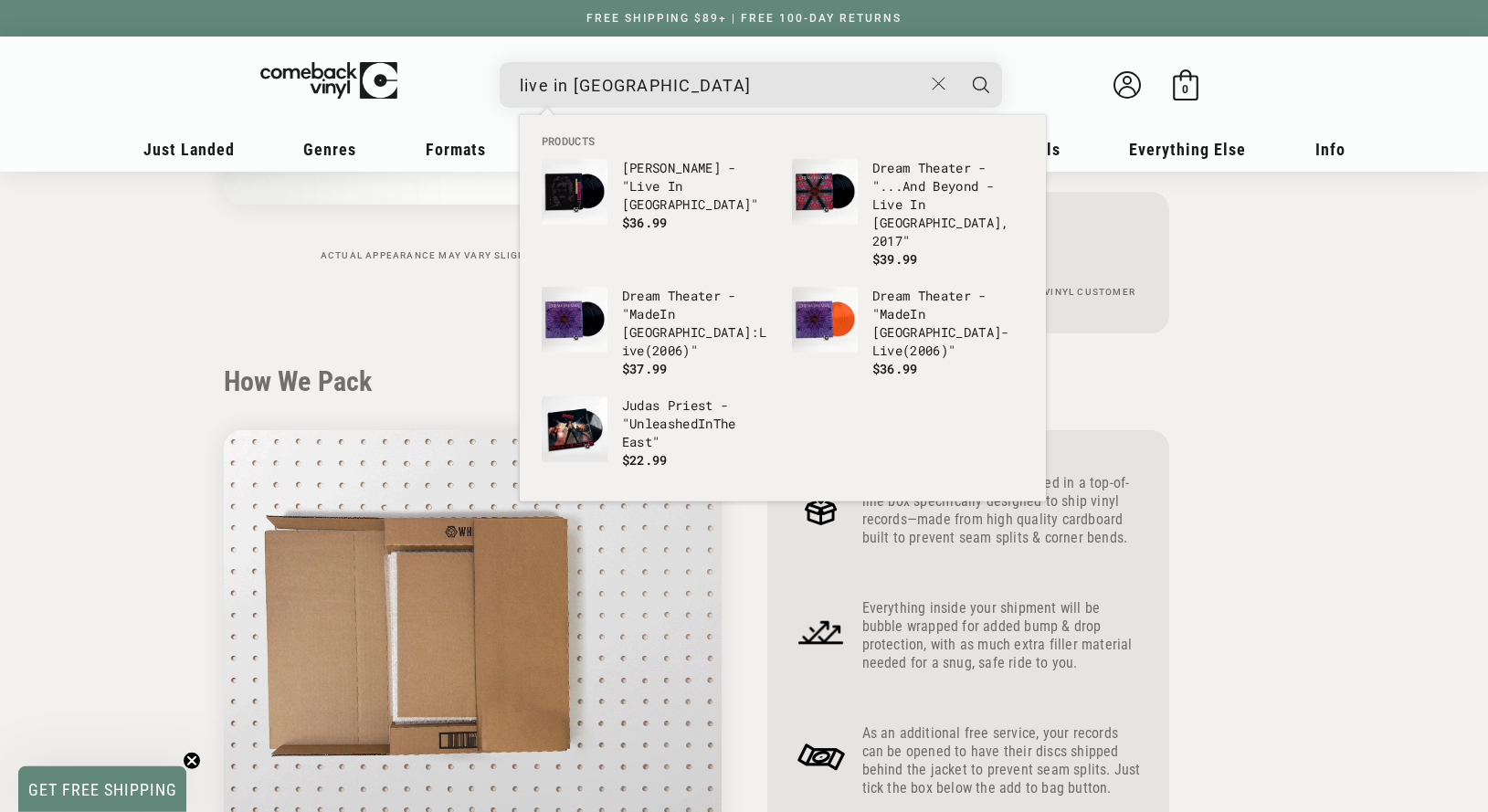
scroll to position [559, 0]
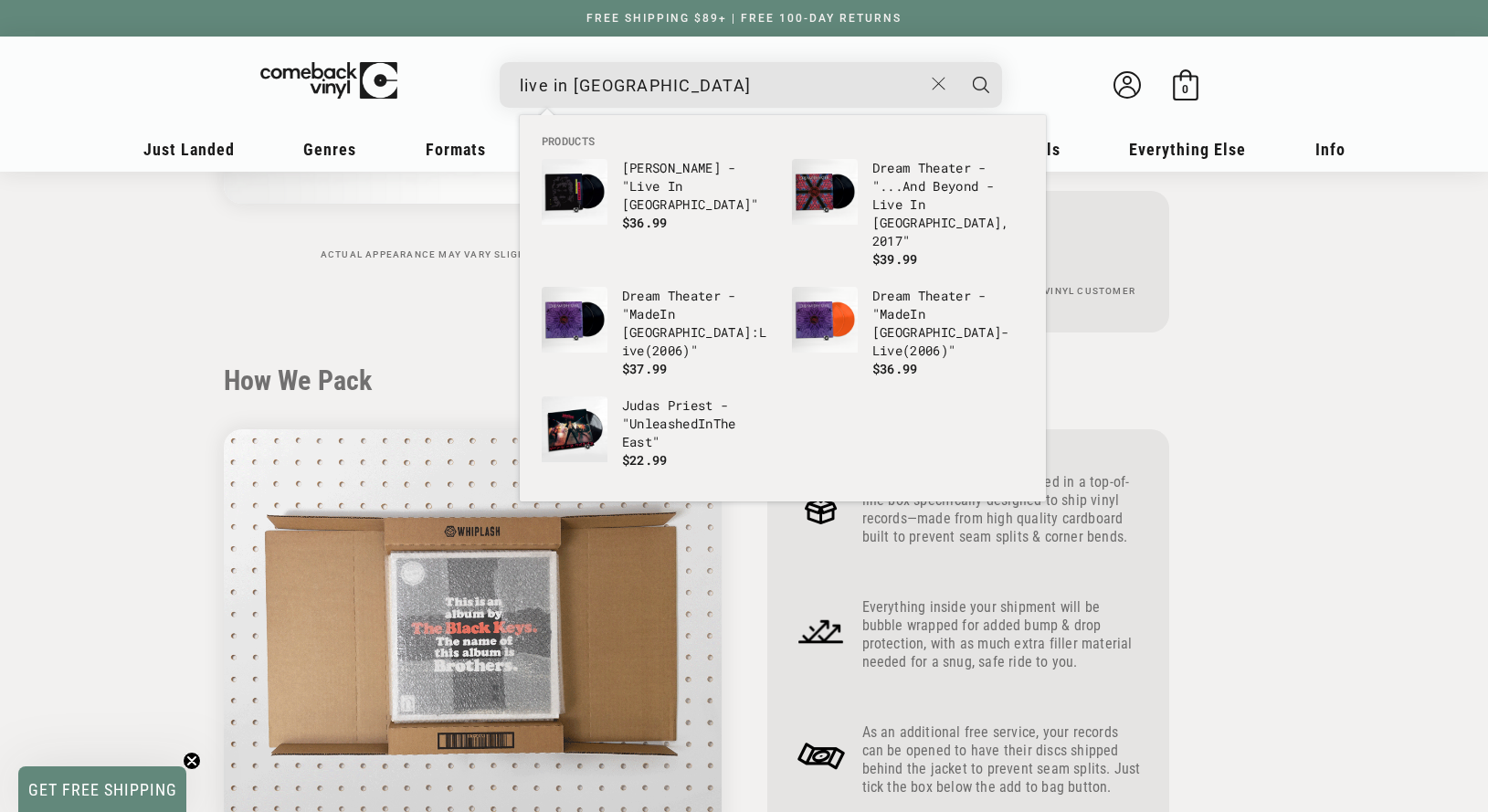
type input "live in [GEOGRAPHIC_DATA]"
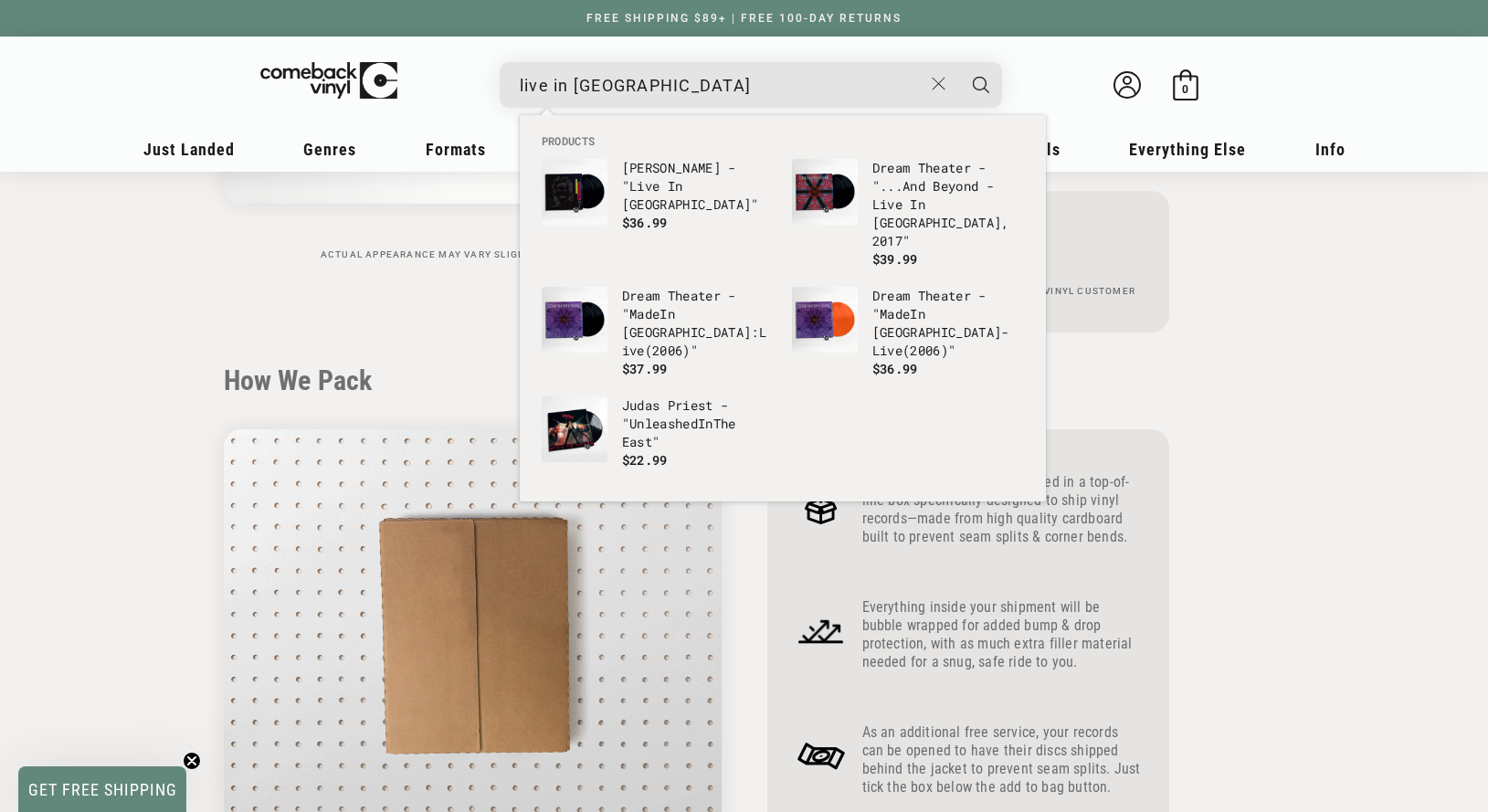
click at [1195, 385] on div "How We Pack Your order will always be packed in a top-of-line box specifically …" at bounding box center [744, 602] width 1041 height 476
